Goal: Task Accomplishment & Management: Use online tool/utility

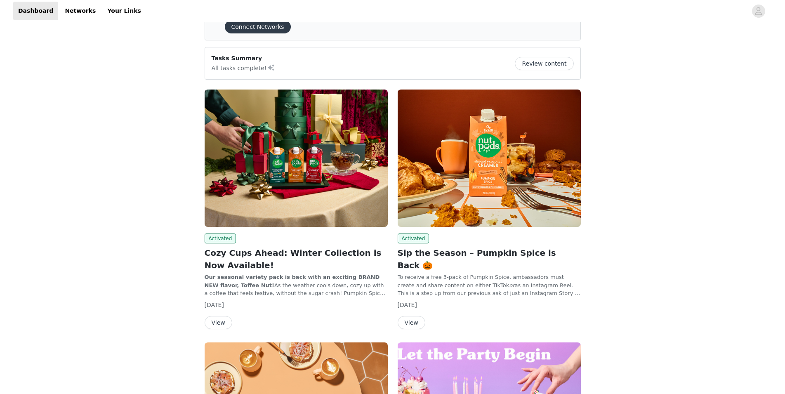
scroll to position [42, 0]
click at [413, 316] on button "View" at bounding box center [412, 322] width 28 height 13
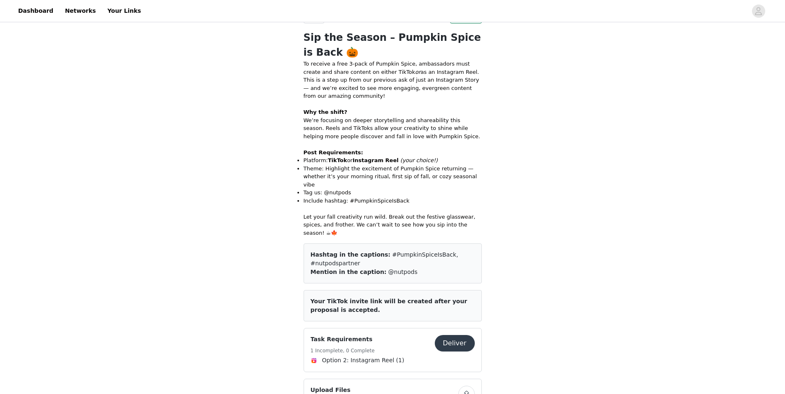
scroll to position [210, 0]
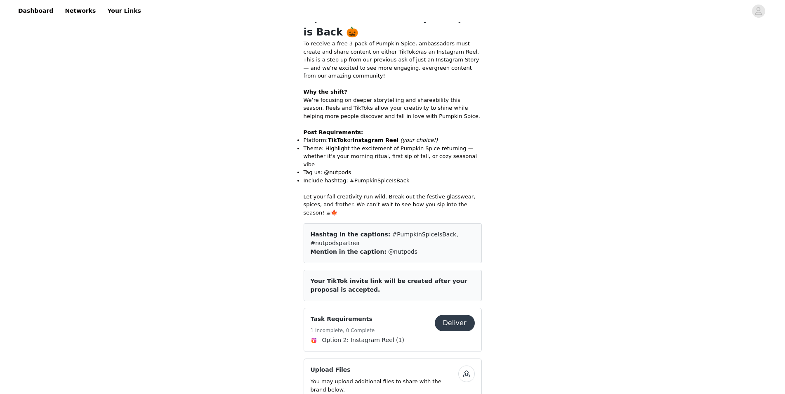
click at [461, 315] on button "Deliver" at bounding box center [455, 323] width 40 height 16
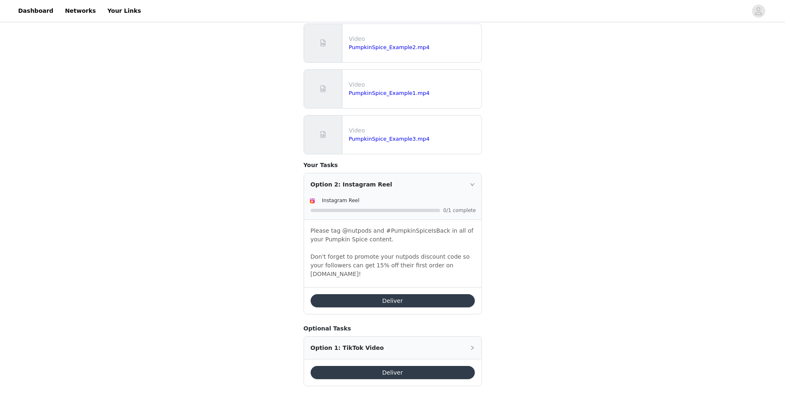
scroll to position [244, 0]
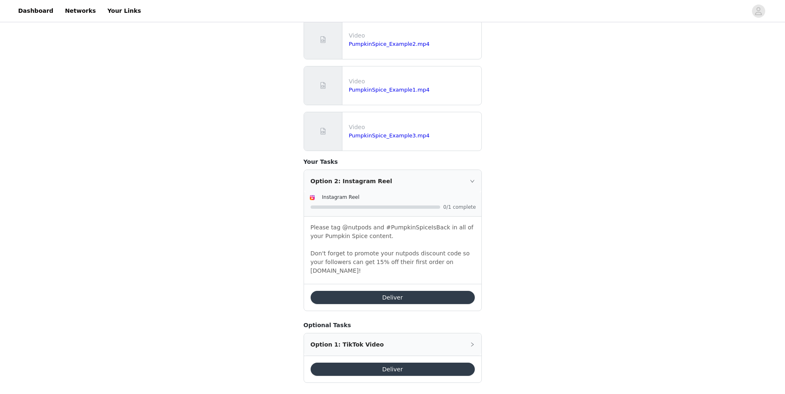
click at [404, 292] on button "Deliver" at bounding box center [393, 297] width 164 height 13
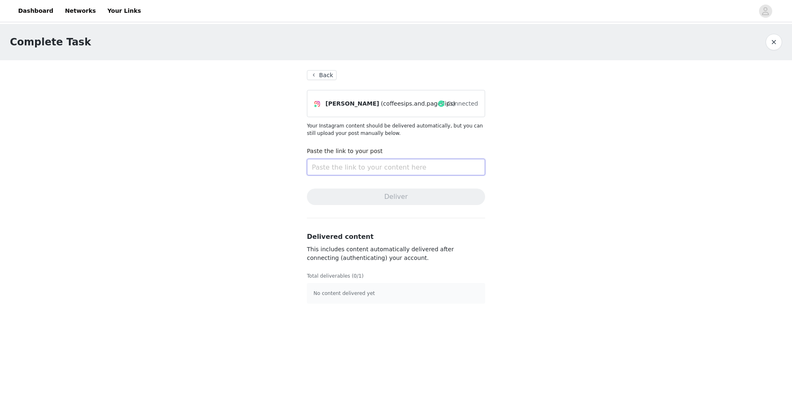
click at [405, 164] on input "text" at bounding box center [396, 167] width 178 height 16
click at [395, 109] on div "[PERSON_NAME] (coffeesips.and.pageflips) Connected" at bounding box center [396, 103] width 164 height 13
click at [395, 104] on span "(coffeesips.and.pageflips)" at bounding box center [418, 103] width 75 height 9
click at [116, 9] on link "Your Links" at bounding box center [124, 11] width 44 height 19
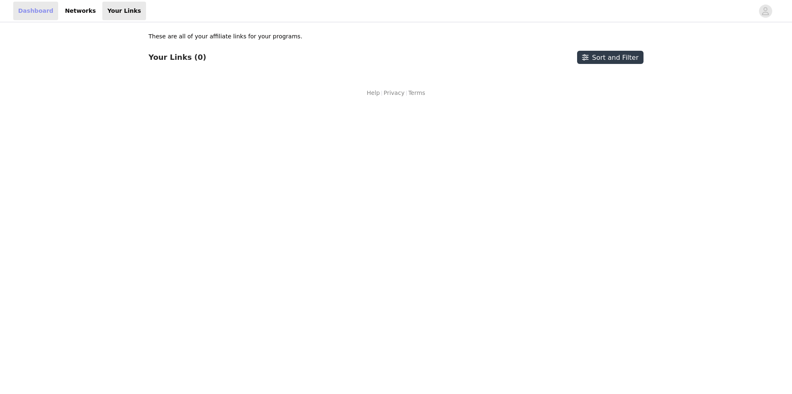
click at [34, 16] on link "Dashboard" at bounding box center [35, 11] width 45 height 19
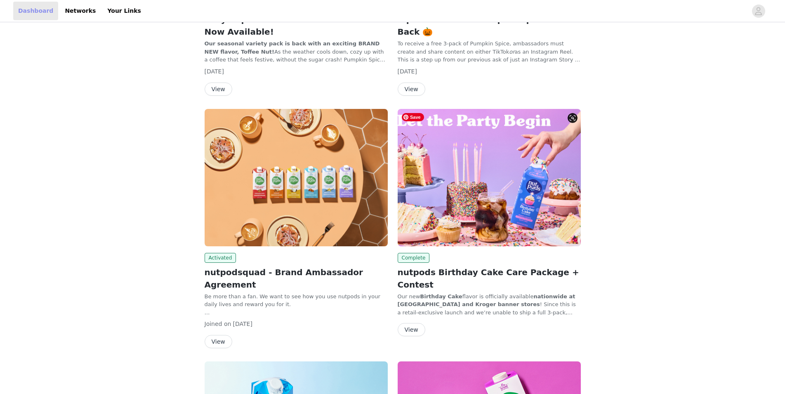
scroll to position [294, 0]
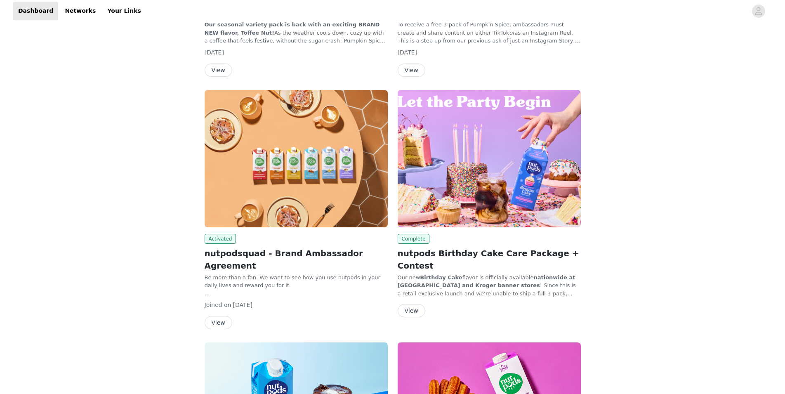
click at [214, 316] on button "View" at bounding box center [219, 322] width 28 height 13
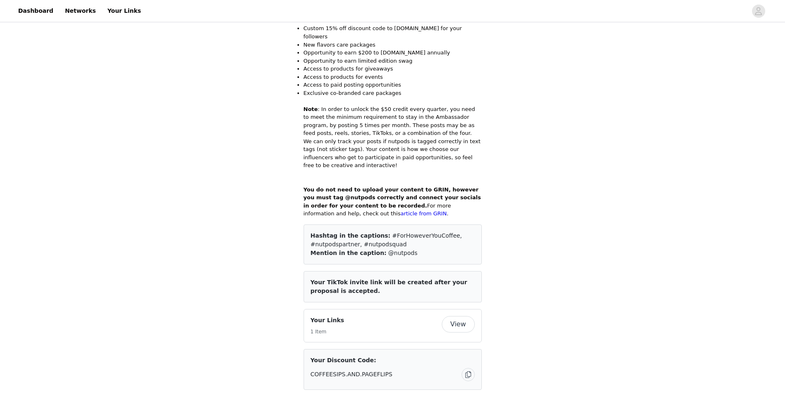
scroll to position [252, 0]
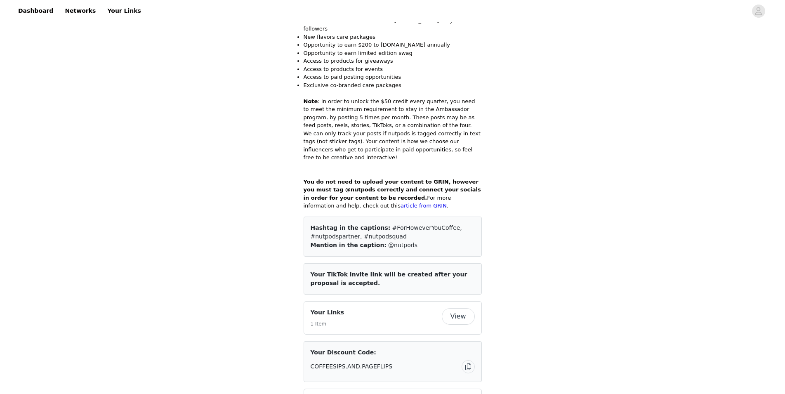
click at [457, 308] on button "View" at bounding box center [458, 316] width 33 height 16
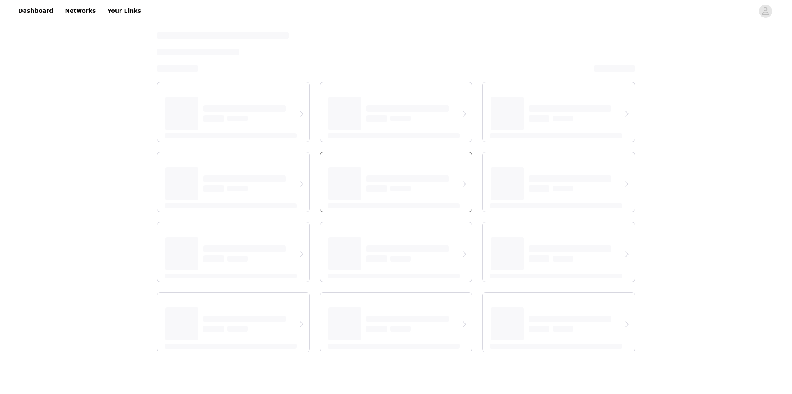
select select "12"
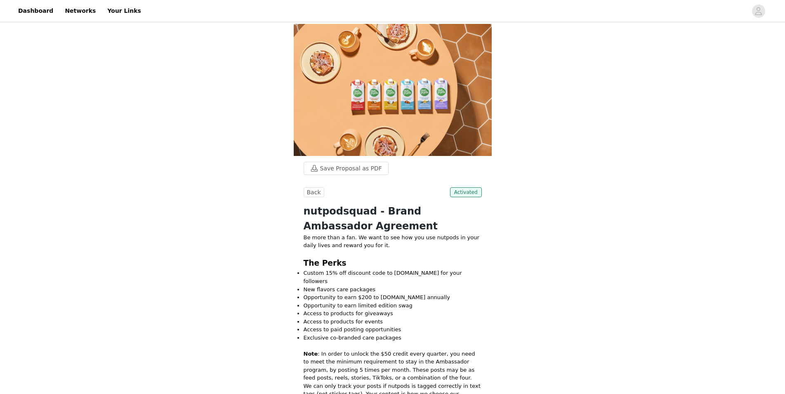
scroll to position [210, 0]
